Goal: Communication & Community: Answer question/provide support

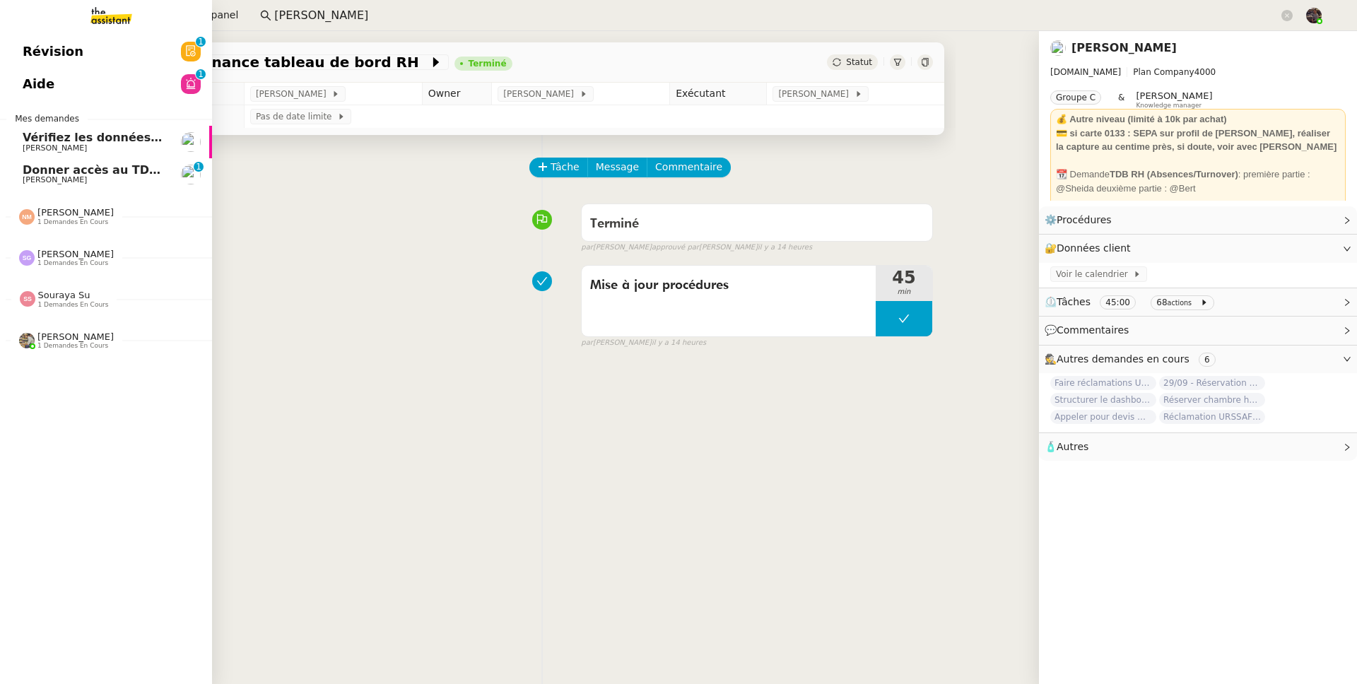
click at [35, 166] on span "Donner accès au TDB MPAF" at bounding box center [110, 169] width 174 height 13
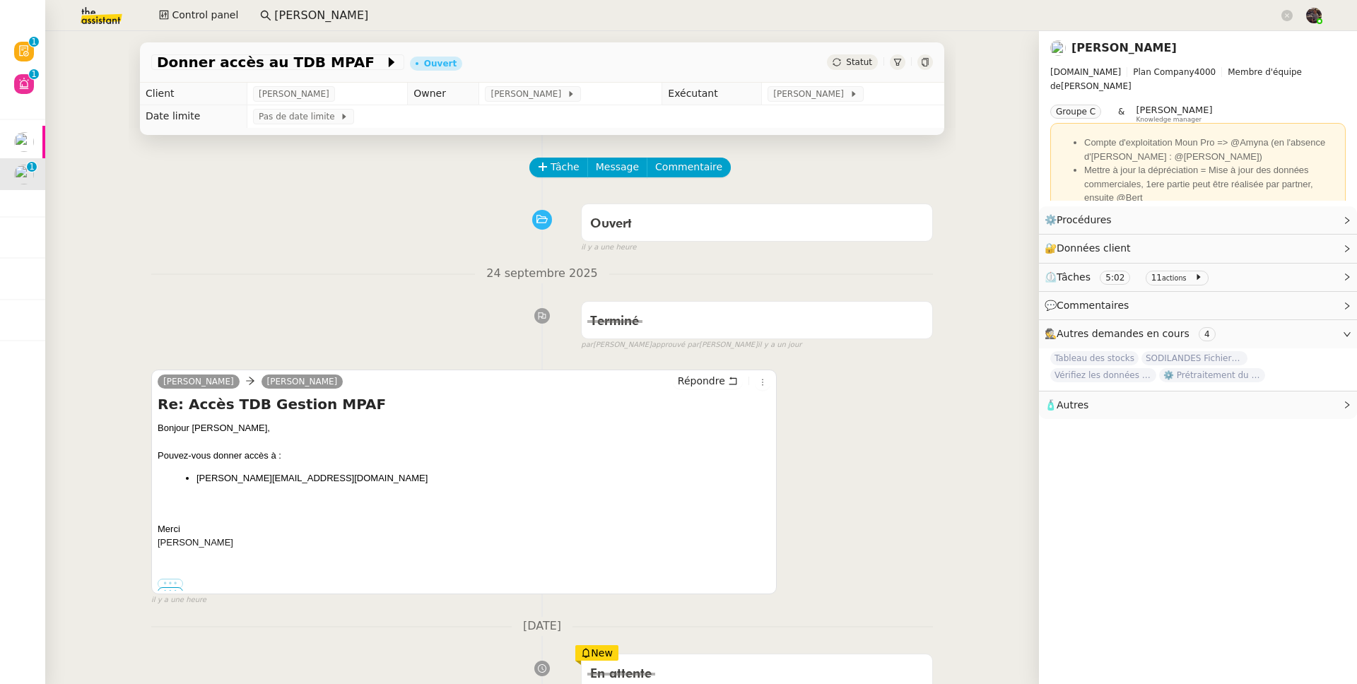
click at [230, 471] on div "Bonjour [PERSON_NAME], Pouvez-vous donner accès à : [PERSON_NAME][EMAIL_ADDRESS…" at bounding box center [464, 485] width 613 height 129
click at [374, 473] on li "[PERSON_NAME][EMAIL_ADDRESS][DOMAIN_NAME]" at bounding box center [483, 478] width 574 height 14
click at [385, 483] on li "[PERSON_NAME][EMAIL_ADDRESS][DOMAIN_NAME]" at bounding box center [483, 478] width 574 height 14
copy li "[PERSON_NAME][EMAIL_ADDRESS][DOMAIN_NAME]"
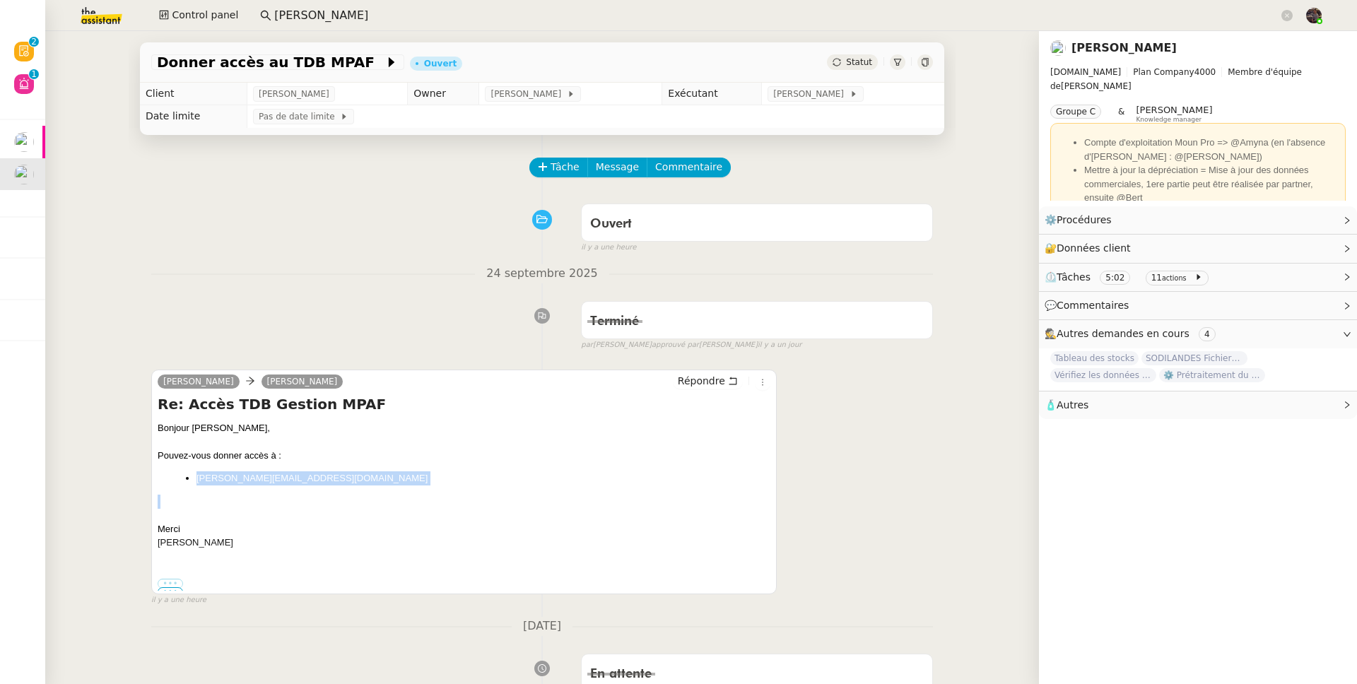
click at [370, 505] on div at bounding box center [464, 502] width 613 height 14
drag, startPoint x: 266, startPoint y: 540, endPoint x: 259, endPoint y: 549, distance: 12.0
click at [266, 541] on div "[PERSON_NAME]" at bounding box center [464, 543] width 613 height 14
drag, startPoint x: 259, startPoint y: 549, endPoint x: 138, endPoint y: 430, distance: 169.9
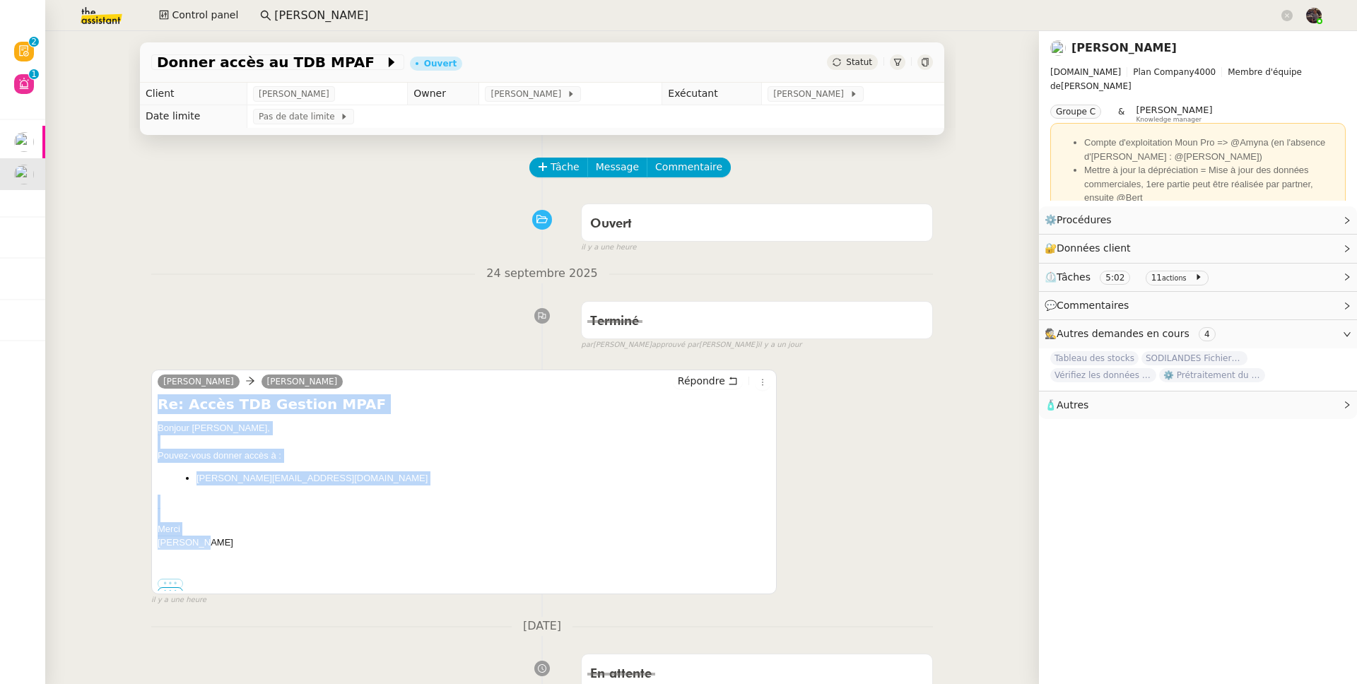
click at [151, 412] on div "[PERSON_NAME] [PERSON_NAME] Re: Accès TDB Gestion MPAF Bonjour [PERSON_NAME], P…" at bounding box center [463, 482] width 625 height 225
copy div "Re: Accès TDB Gestion MPAF Bonjour [PERSON_NAME], Pouvez-vous donner accès à : …"
click at [681, 385] on span "Répondre" at bounding box center [701, 381] width 47 height 14
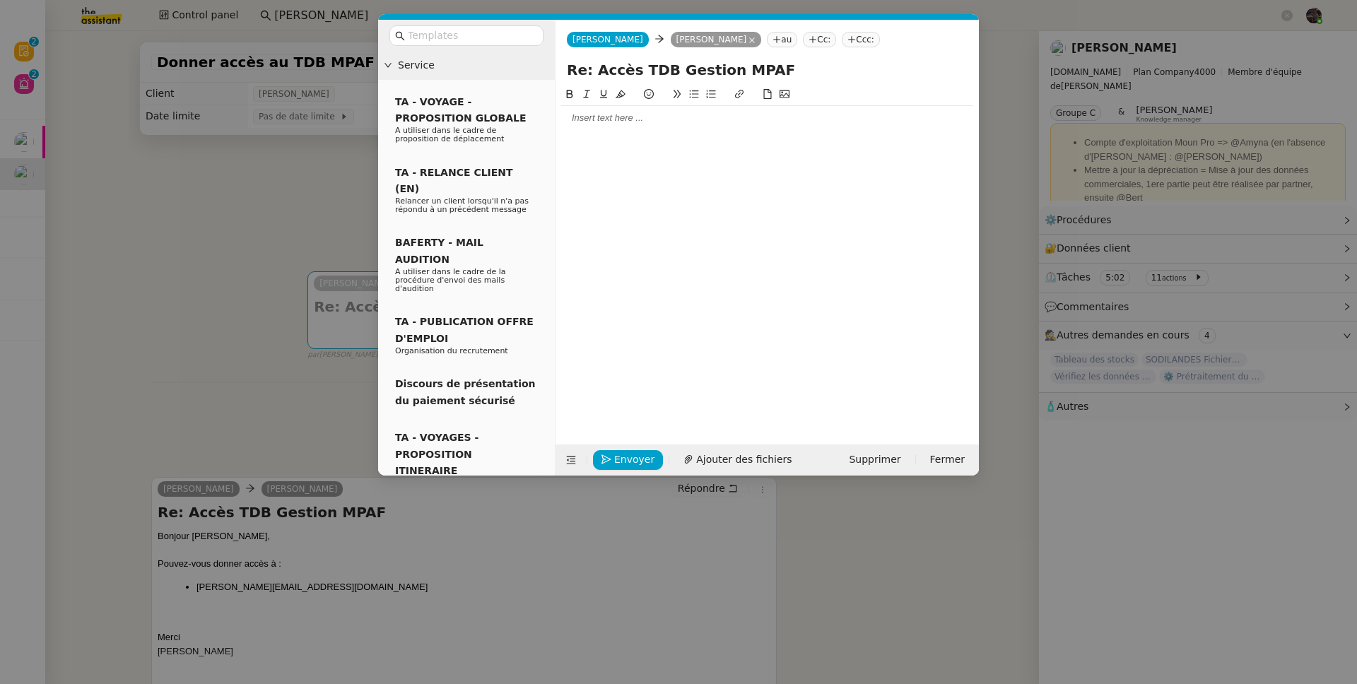
click at [603, 124] on div at bounding box center [767, 118] width 412 height 13
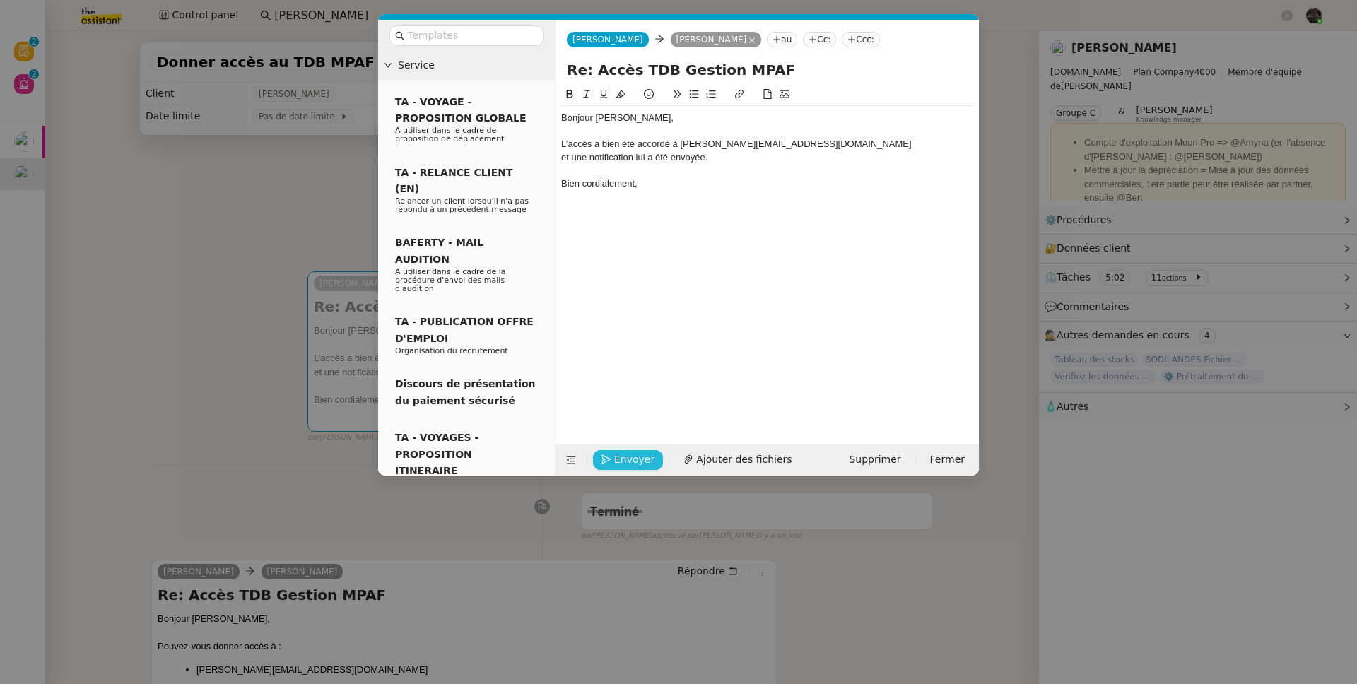
click at [605, 456] on icon "button" at bounding box center [606, 459] width 10 height 10
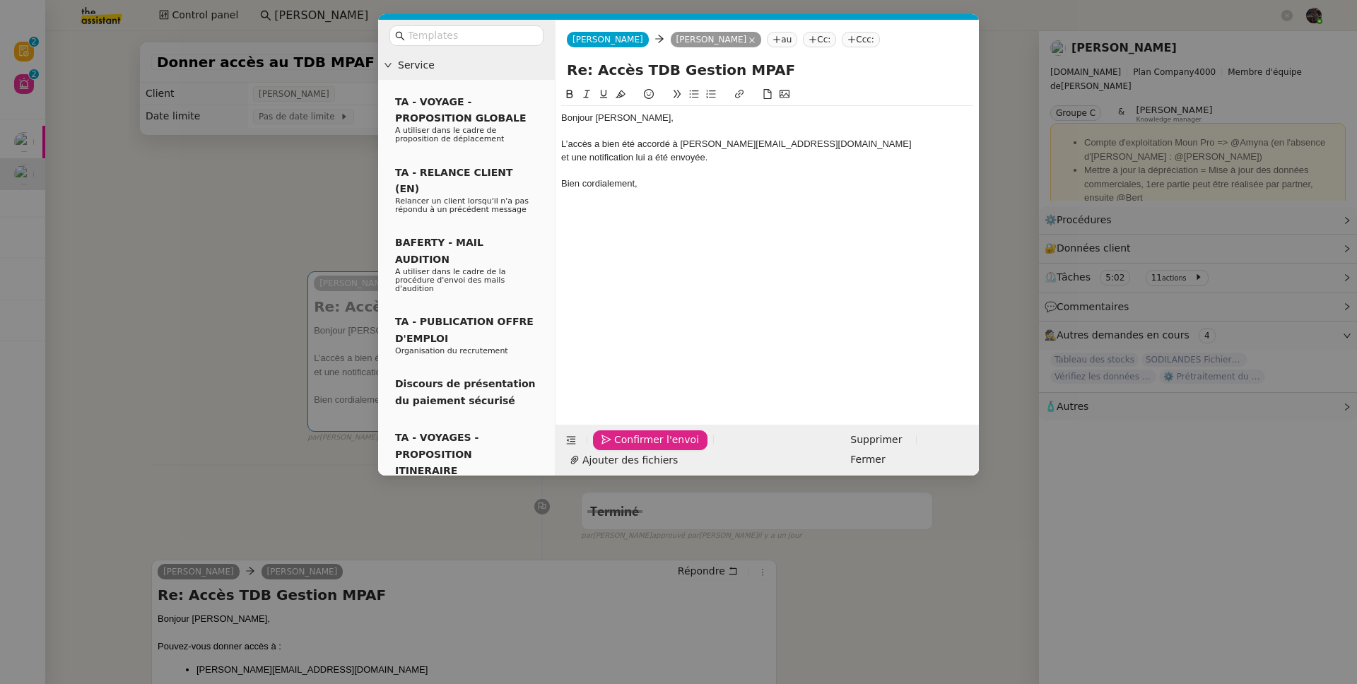
click at [605, 444] on icon "button" at bounding box center [606, 440] width 10 height 10
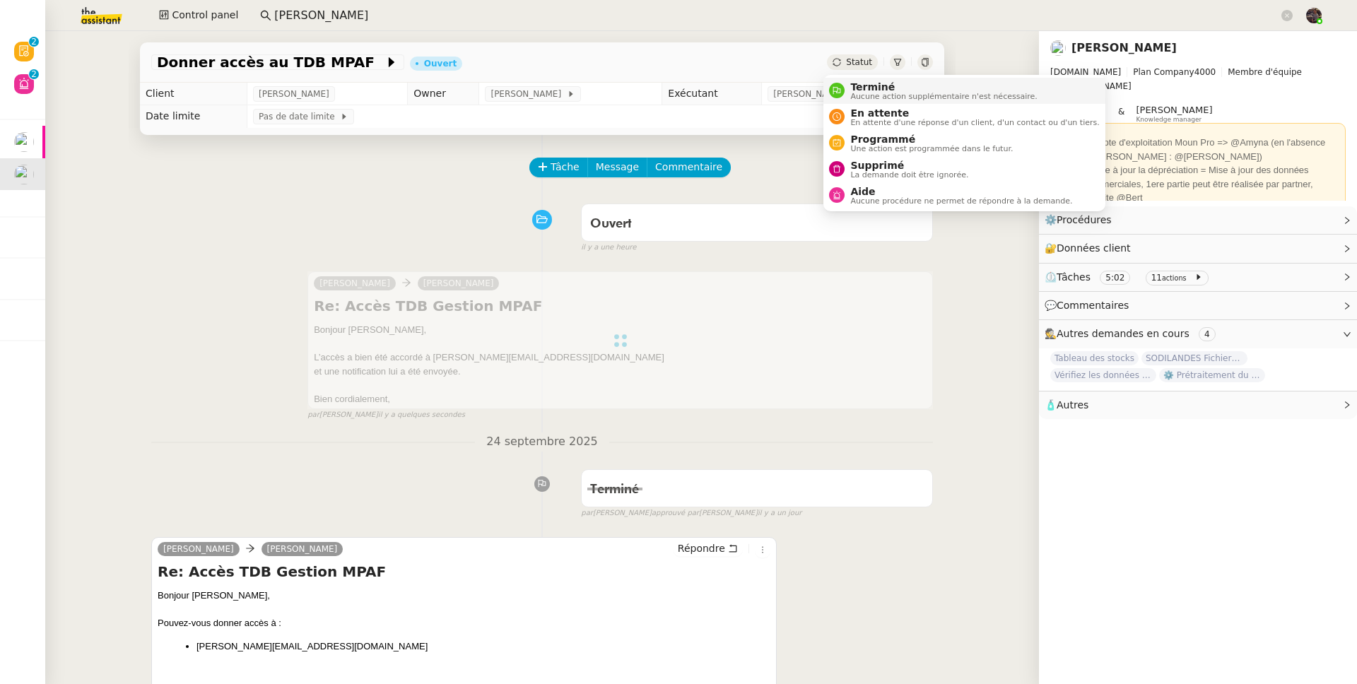
click at [854, 90] on span "Terminé" at bounding box center [943, 86] width 187 height 11
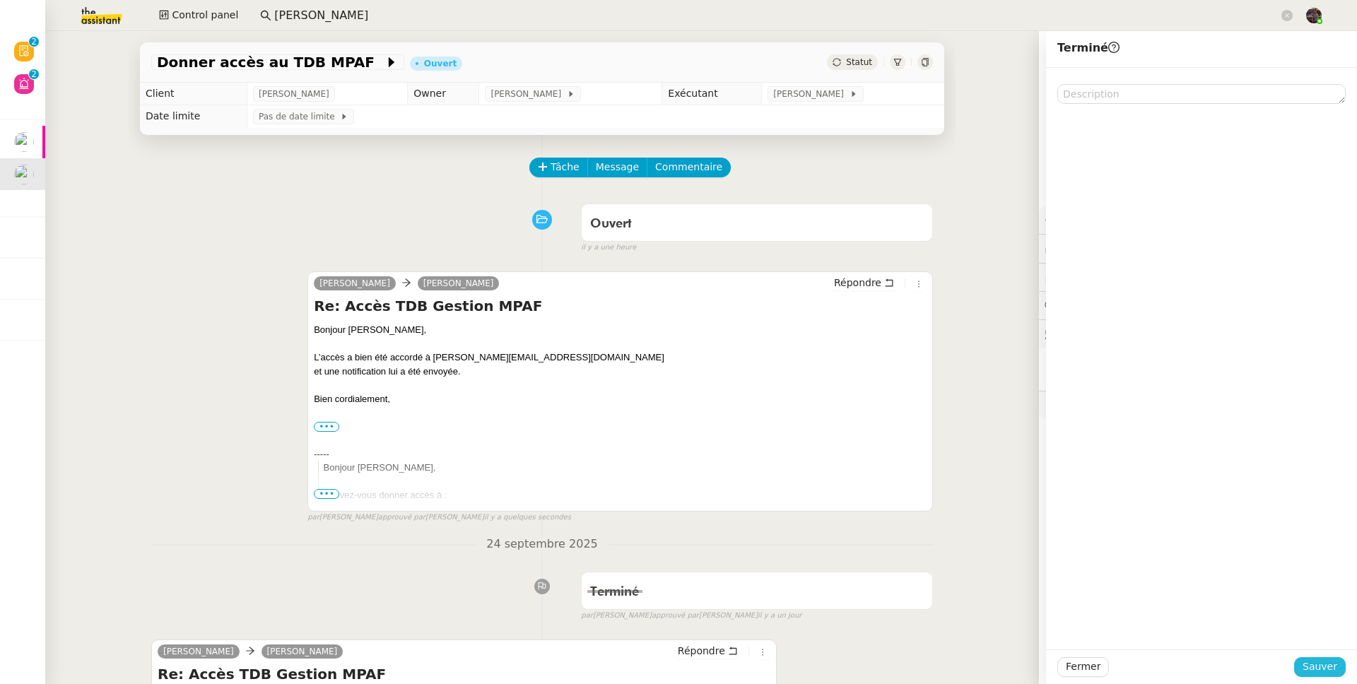
click at [1302, 664] on span "Sauver" at bounding box center [1319, 667] width 35 height 16
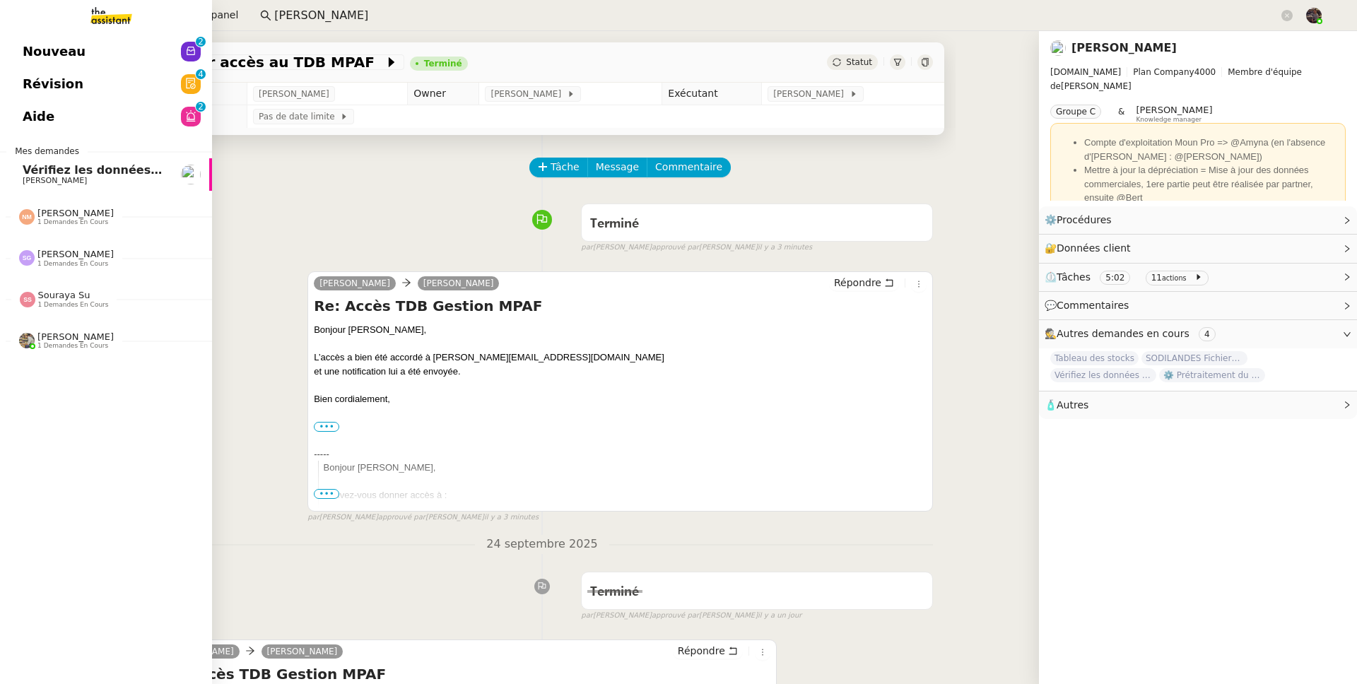
click at [71, 74] on span "Révision" at bounding box center [53, 83] width 61 height 21
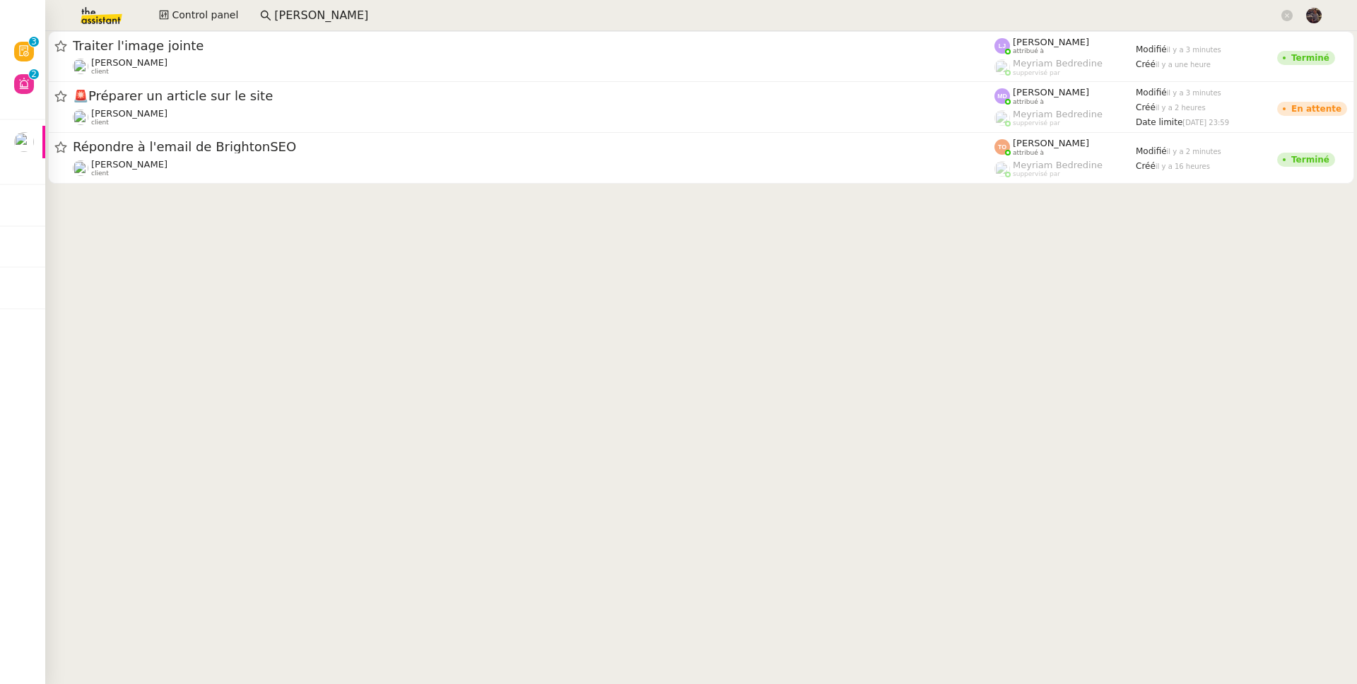
click at [314, 16] on input "[PERSON_NAME]" at bounding box center [776, 15] width 1004 height 19
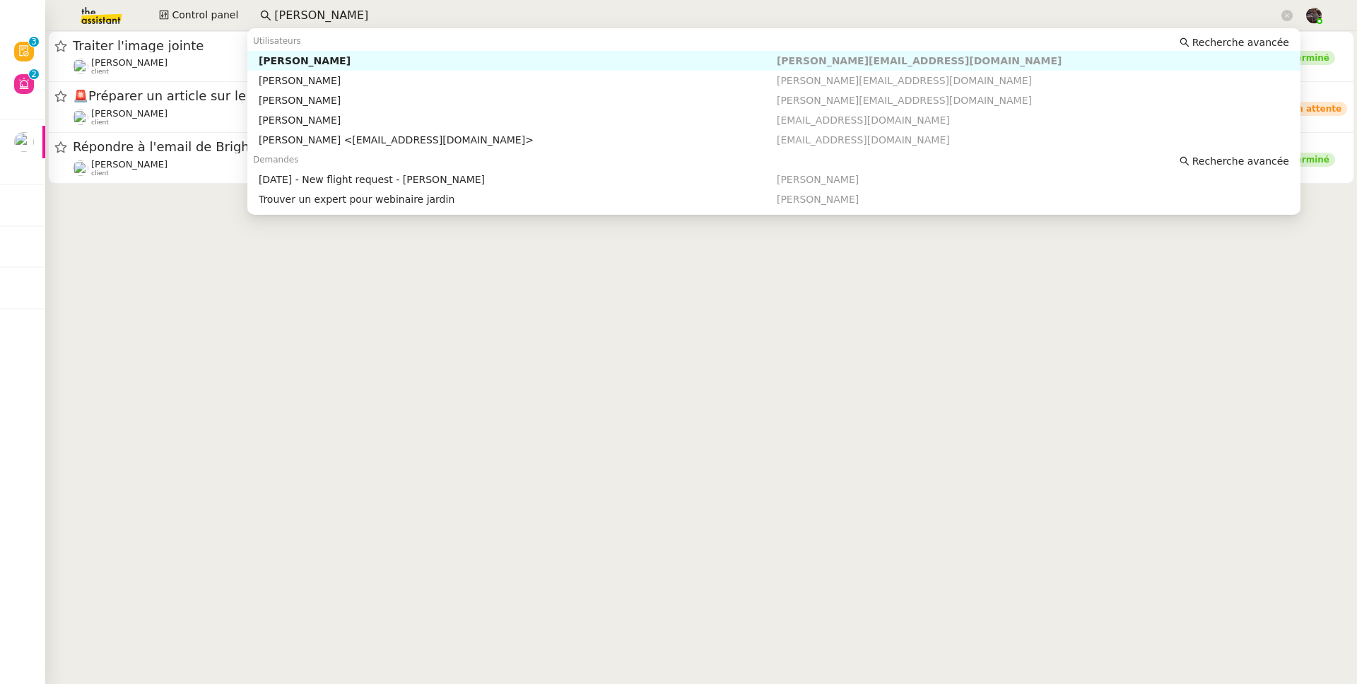
click at [314, 16] on input "[PERSON_NAME]" at bounding box center [776, 15] width 1004 height 19
type input "dlab"
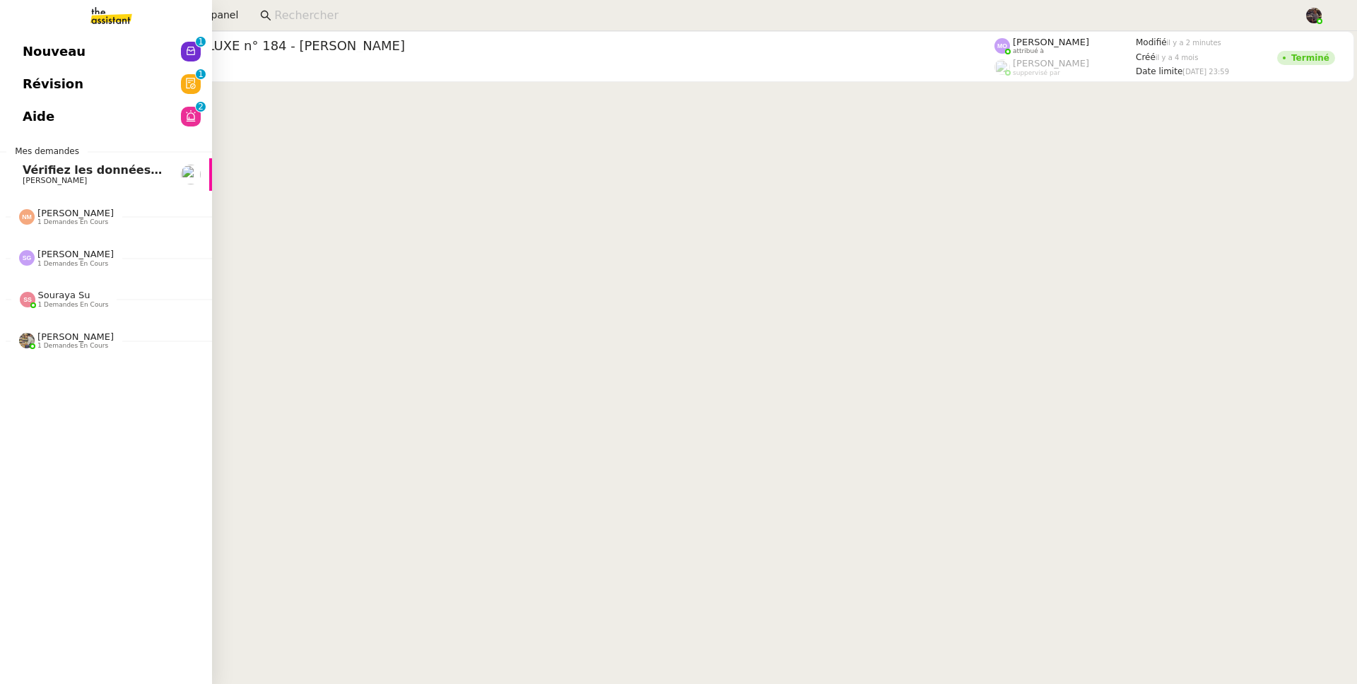
click at [30, 45] on span "Nouveau" at bounding box center [54, 51] width 63 height 21
